Goal: Use online tool/utility: Utilize a website feature to perform a specific function

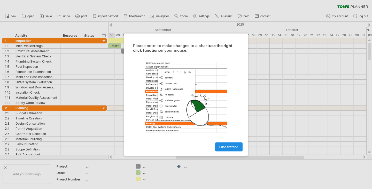
click at [232, 147] on span "I understand" at bounding box center [228, 147] width 19 height 4
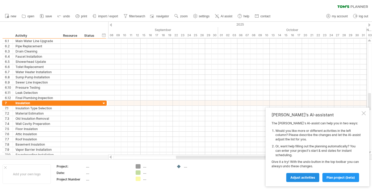
click at [311, 175] on link "Adjust activities" at bounding box center [302, 177] width 33 height 9
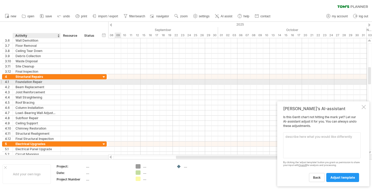
click at [56, 82] on div "Foundation Repair" at bounding box center [36, 81] width 42 height 5
click at [56, 82] on input "**********" at bounding box center [36, 81] width 42 height 5
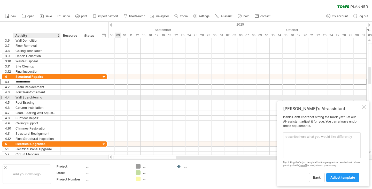
type input "**********"
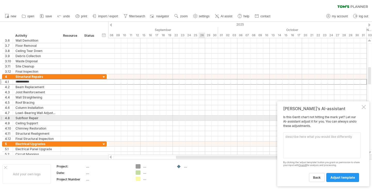
click at [202, 119] on div at bounding box center [237, 117] width 258 height 5
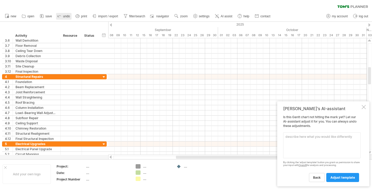
click at [64, 16] on span "undo" at bounding box center [66, 16] width 7 height 4
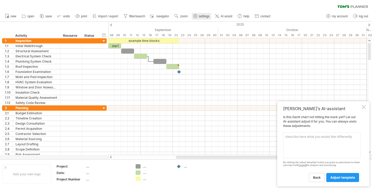
click at [207, 18] on span "settings" at bounding box center [204, 16] width 11 height 4
select select "*"
select select "**"
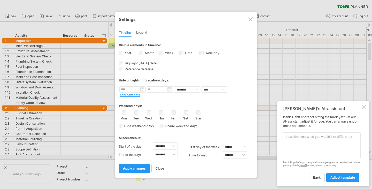
click at [251, 20] on div at bounding box center [250, 19] width 4 height 4
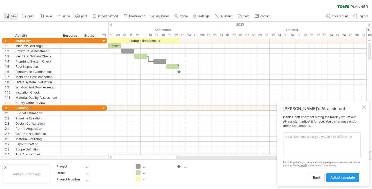
click at [9, 14] on rect at bounding box center [6, 16] width 3 height 4
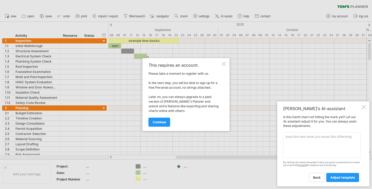
click at [225, 65] on div at bounding box center [224, 64] width 4 height 4
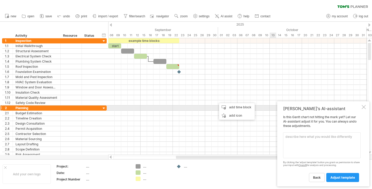
click at [365, 107] on div at bounding box center [363, 107] width 4 height 4
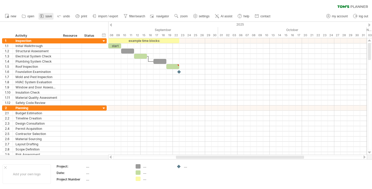
click at [49, 17] on span "save" at bounding box center [48, 16] width 6 height 4
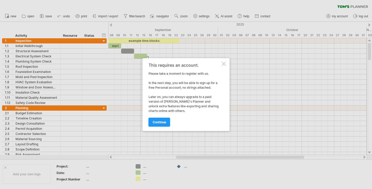
click at [279, 74] on div at bounding box center [186, 94] width 372 height 189
